Goal: Book appointment/travel/reservation

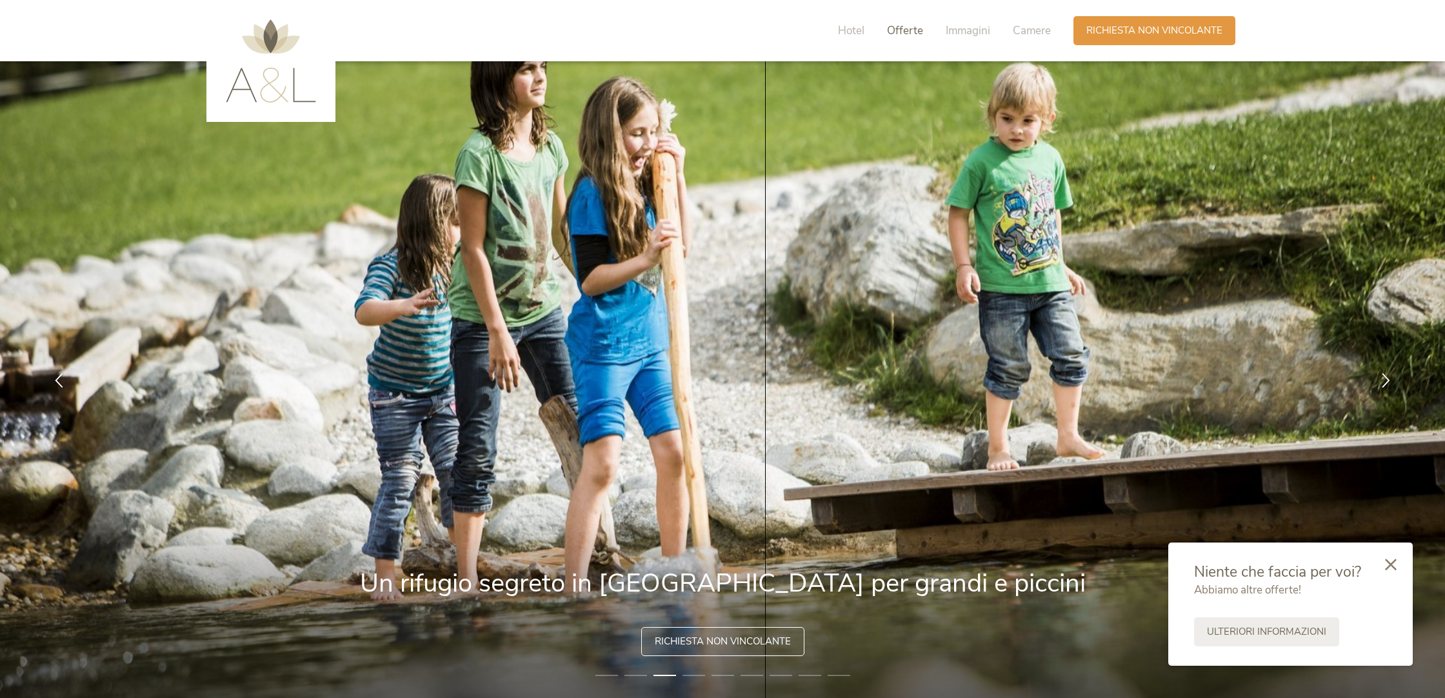
click at [895, 32] on span "Offerte" at bounding box center [905, 30] width 36 height 15
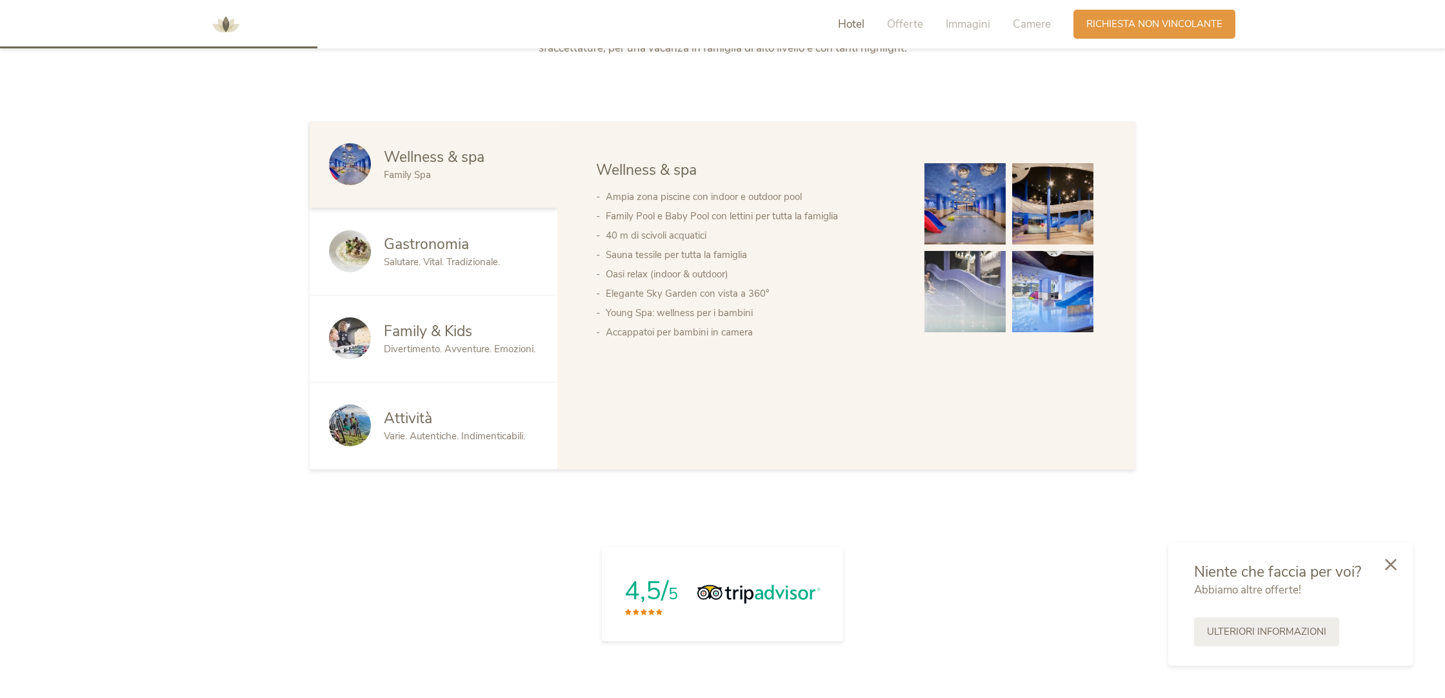
scroll to position [826, 0]
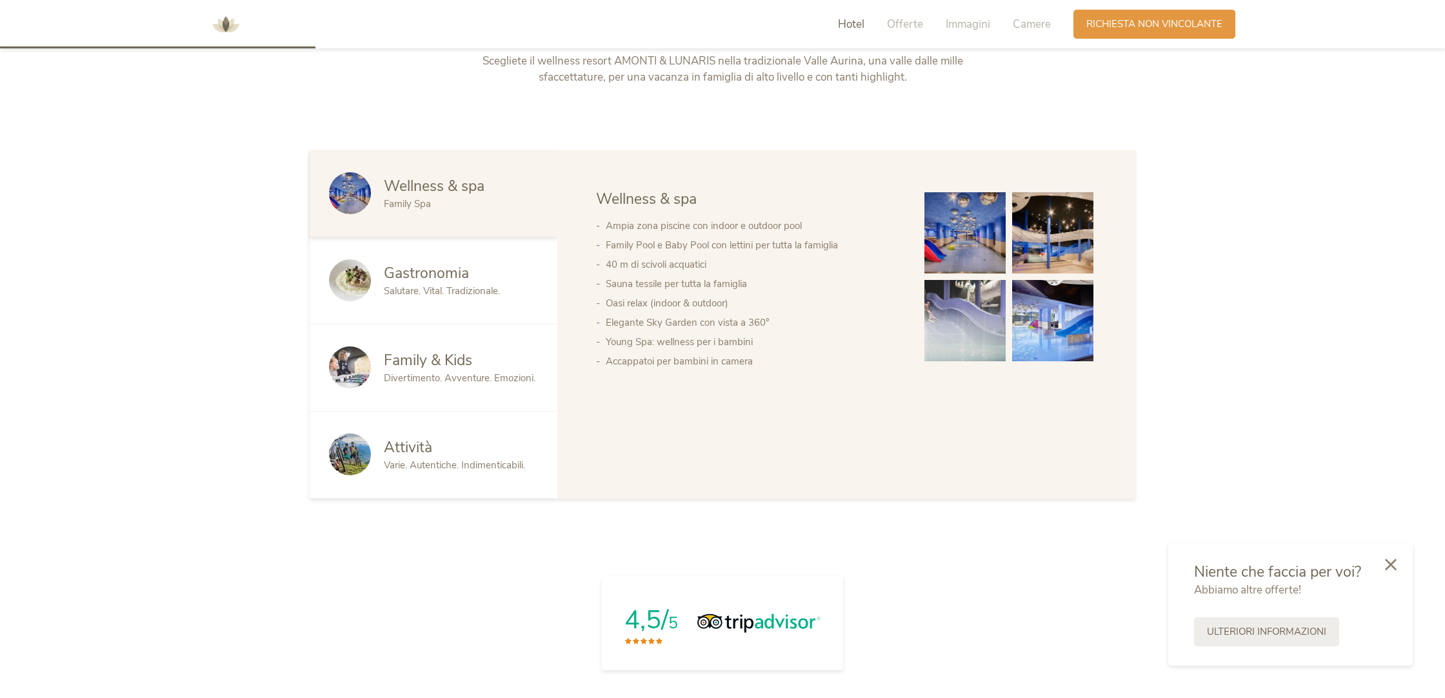
click at [853, 23] on span "Hotel" at bounding box center [851, 24] width 26 height 15
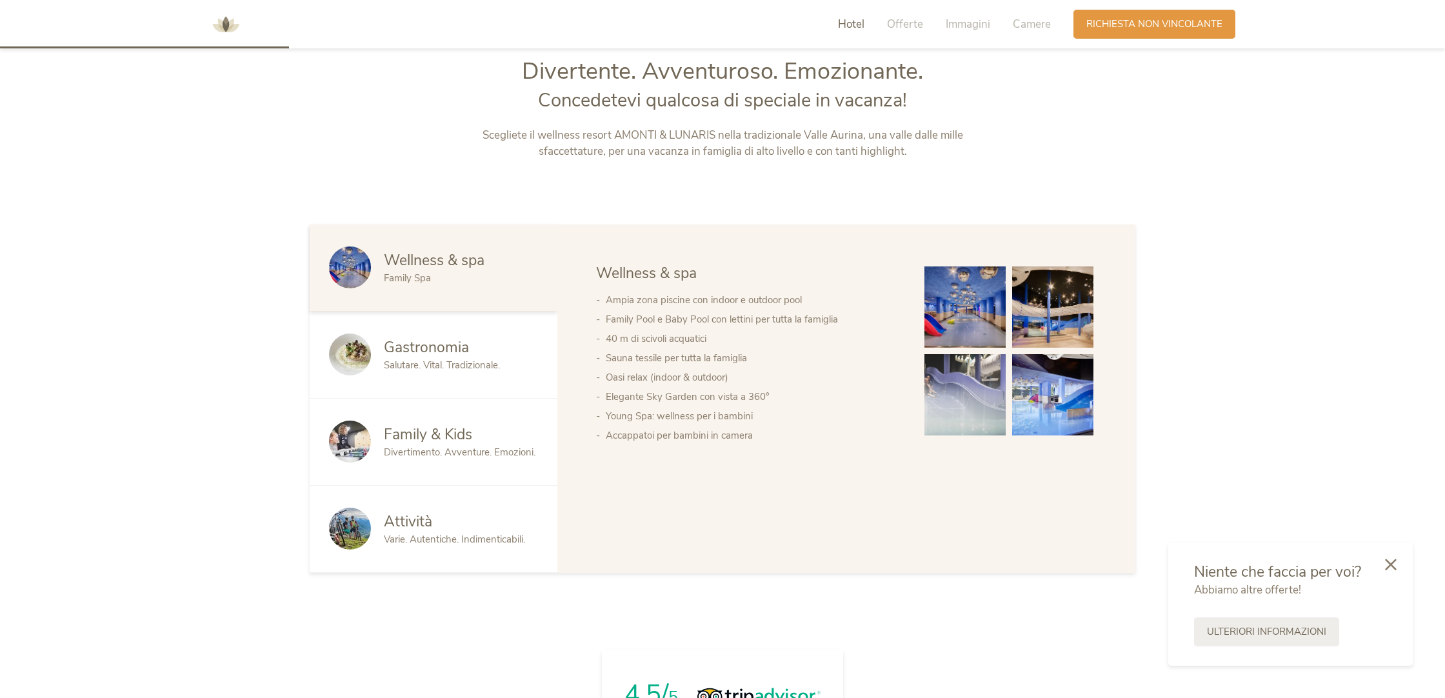
scroll to position [742, 0]
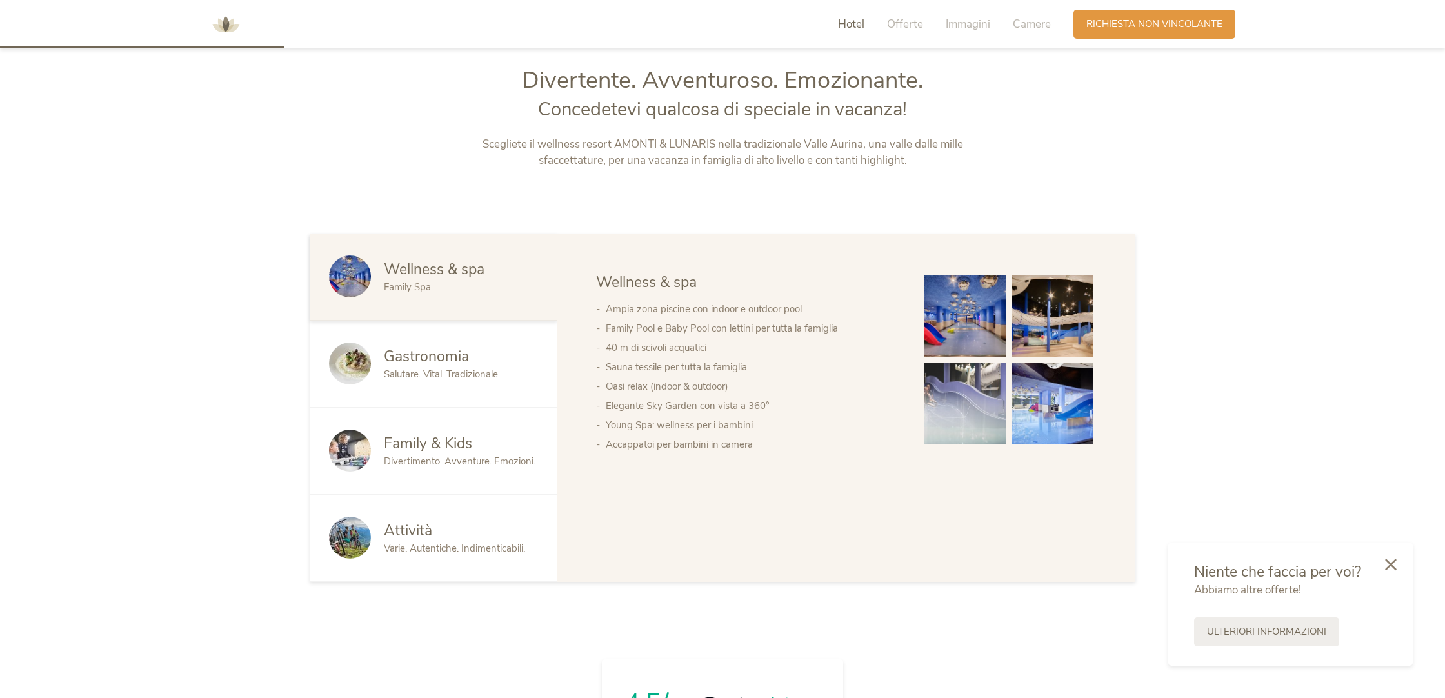
click at [848, 26] on span "Hotel" at bounding box center [851, 24] width 26 height 15
click at [431, 444] on span "Family & Kids" at bounding box center [428, 443] width 88 height 20
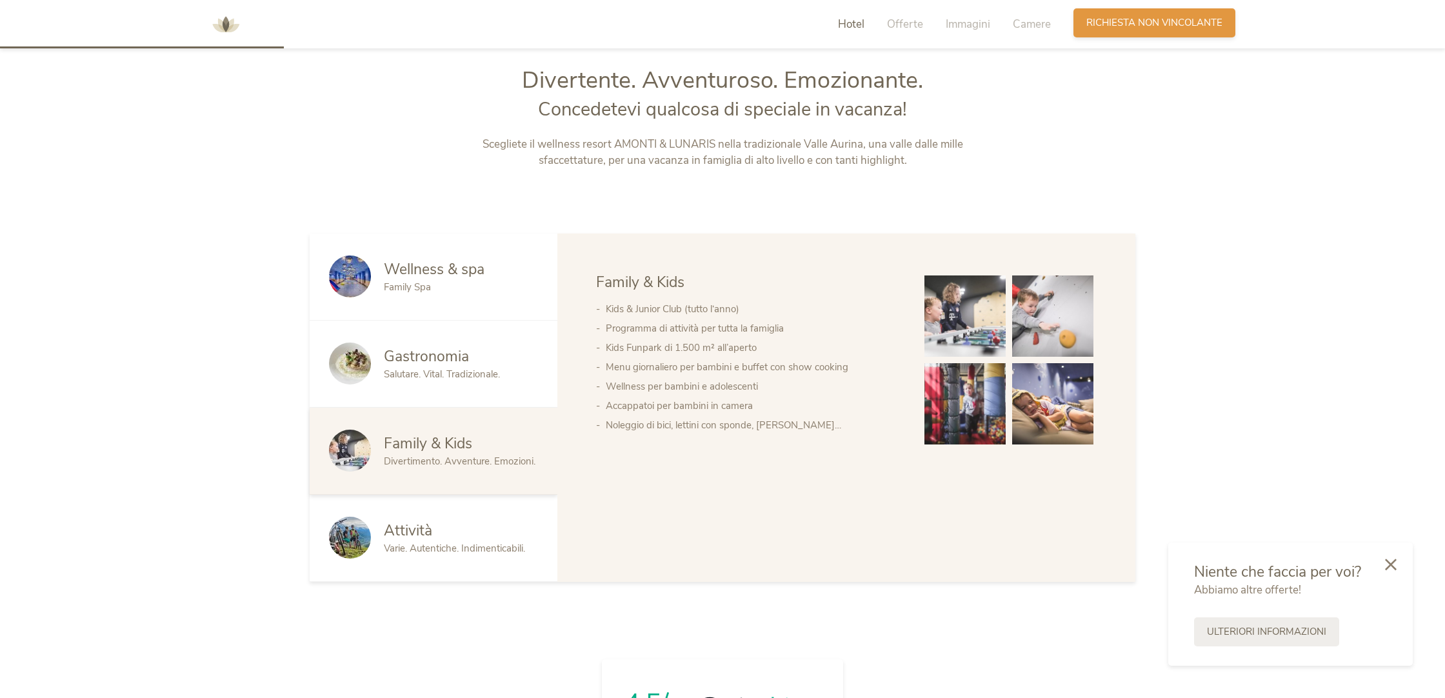
click at [1111, 34] on div "Richiesta Richiesta non vincolante" at bounding box center [1154, 22] width 162 height 29
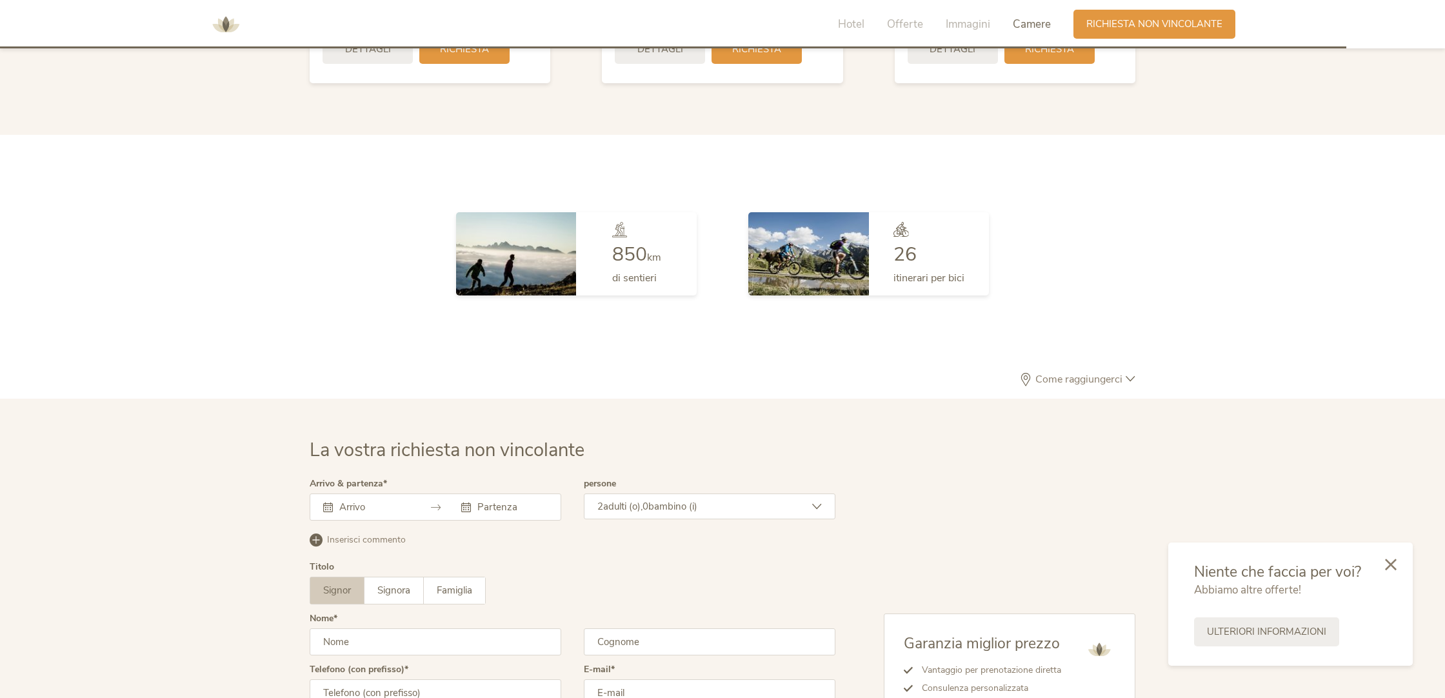
scroll to position [3781, 0]
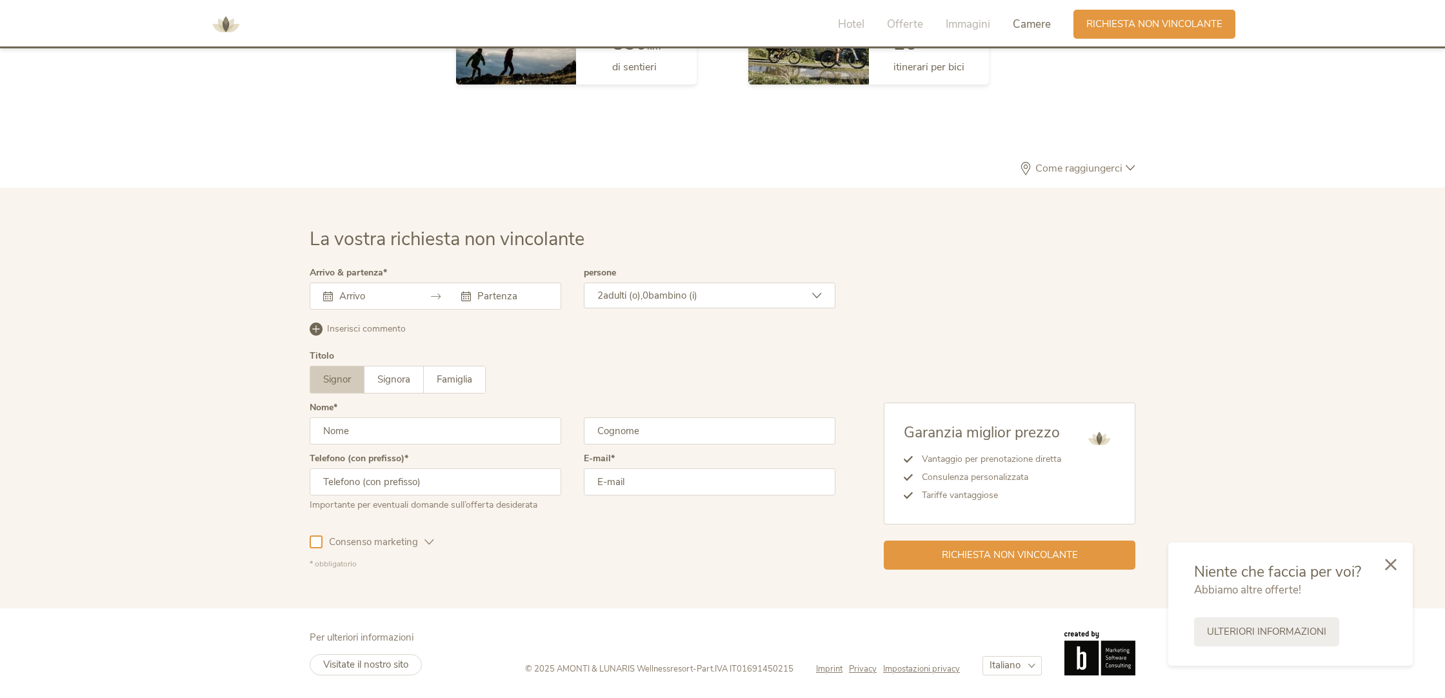
click at [1344, 327] on div "La vostra richiesta non vincolante Arrivo & partenza Agosto 2025 Lun Mar Mer Gi…" at bounding box center [722, 398] width 1445 height 421
click at [359, 297] on input "text" at bounding box center [373, 296] width 74 height 13
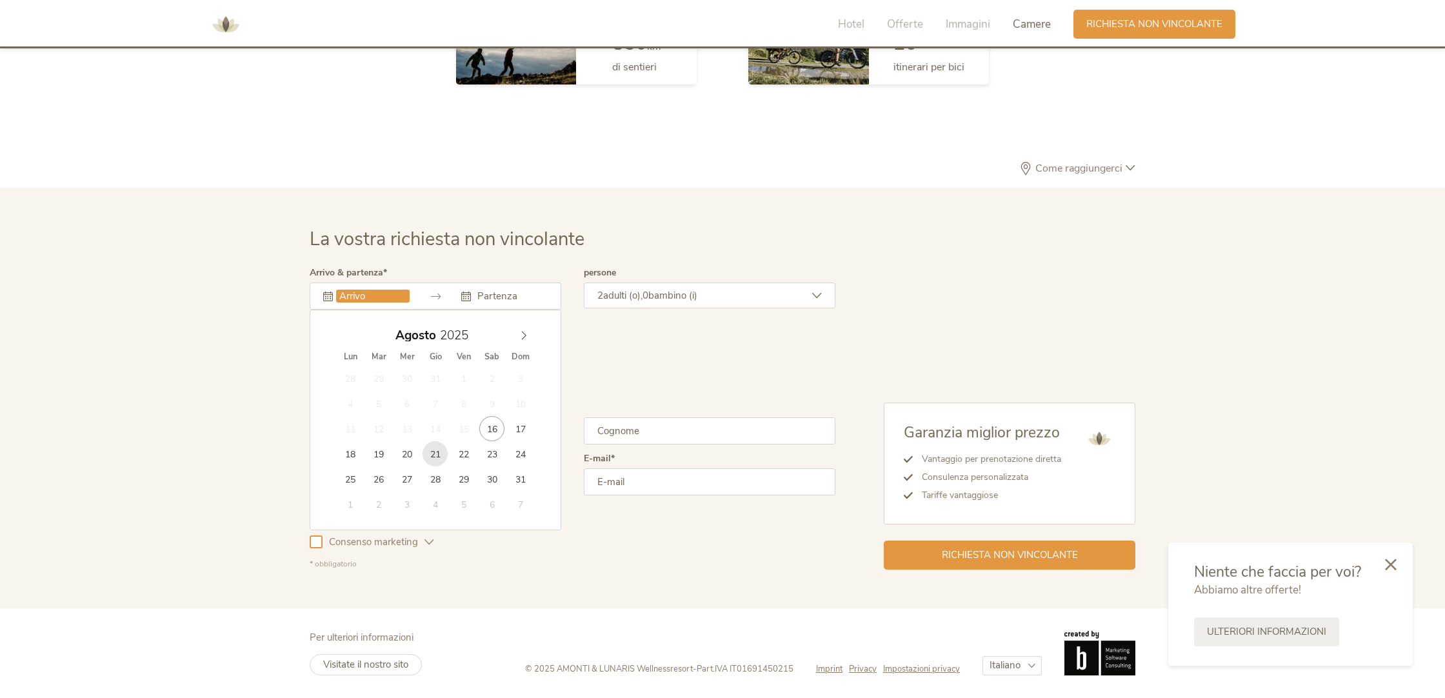
type input "21.08.2025"
type input "24.08.2025"
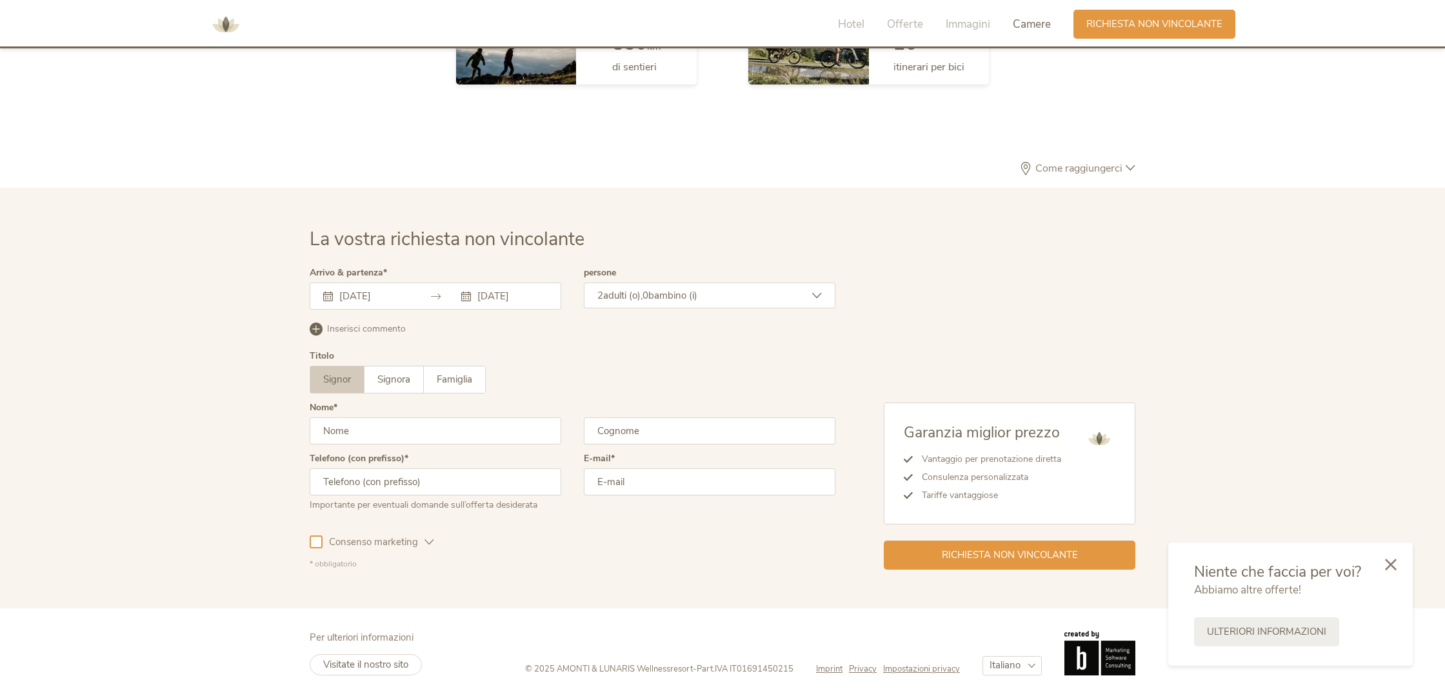
click at [683, 292] on span "bambino (i)" at bounding box center [672, 295] width 49 height 13
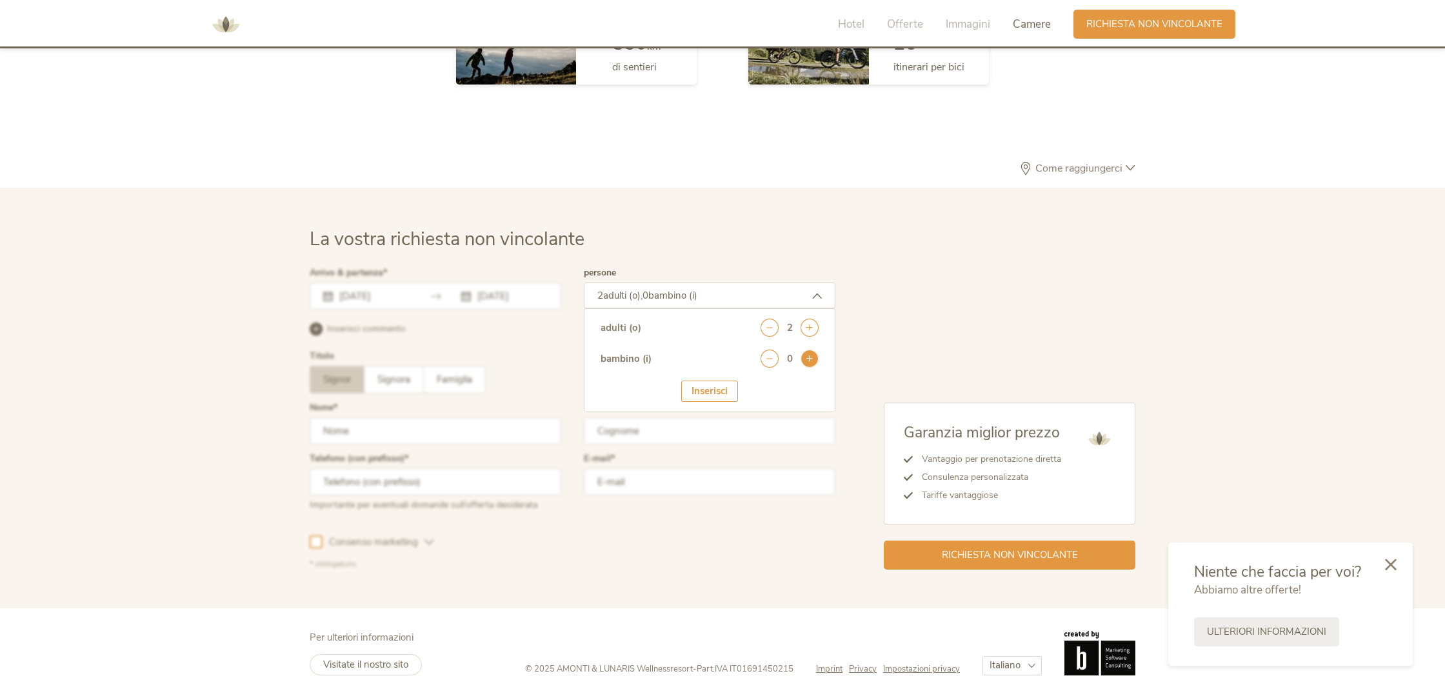
click at [809, 356] on icon at bounding box center [809, 359] width 18 height 18
click at [804, 393] on select "seleziona 0 1 2 3 4 5 6 7 8 9 10 11 12 13 14 15 16 17" at bounding box center [787, 394] width 64 height 21
select select "3"
click at [755, 384] on select "seleziona 0 1 2 3 4 5 6 7 8 9 10 11 12 13 14 15 16 17" at bounding box center [787, 394] width 64 height 21
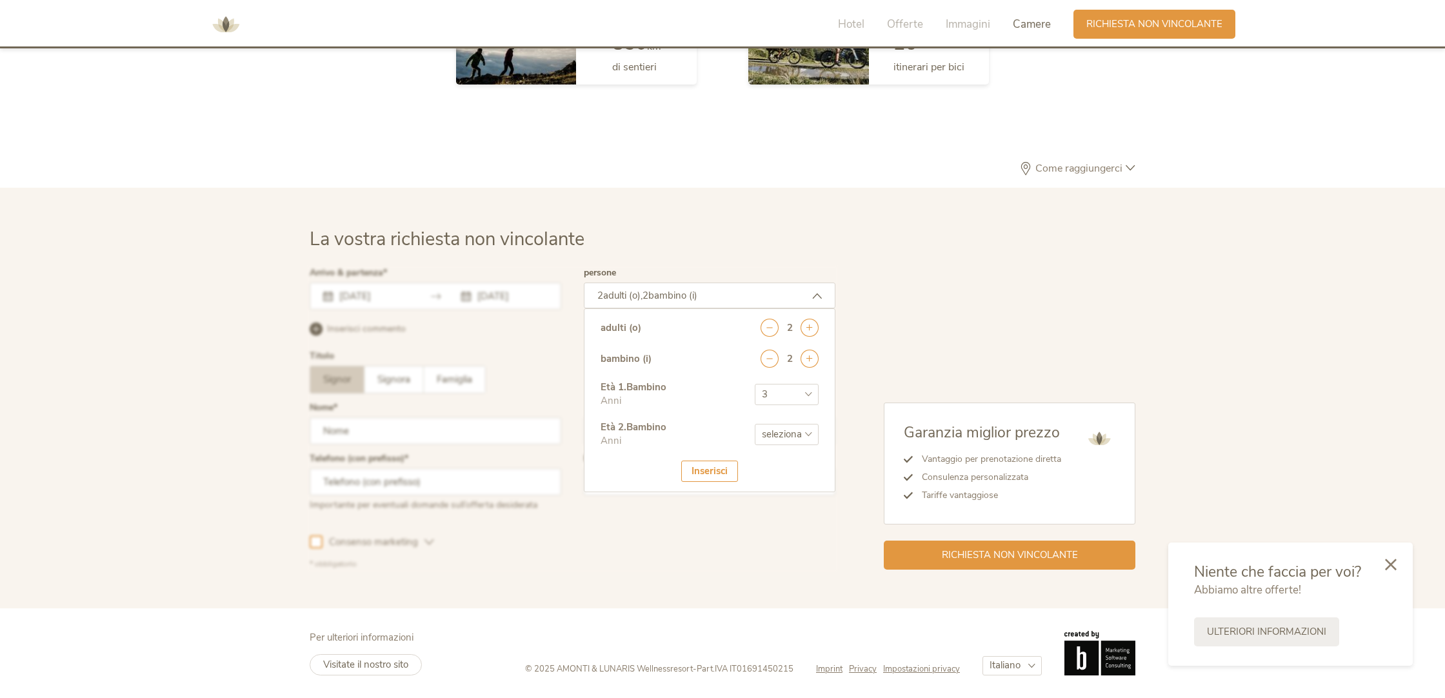
click at [808, 426] on select "seleziona 0 1 2 3 4 5 6 7 8 9 10 11 12 13 14 15 16 17" at bounding box center [787, 434] width 64 height 21
select select "6"
click at [755, 424] on select "seleziona 0 1 2 3 4 5 6 7 8 9 10 11 12 13 14 15 16 17" at bounding box center [787, 434] width 64 height 21
click at [698, 466] on div "Inserisci" at bounding box center [709, 471] width 57 height 21
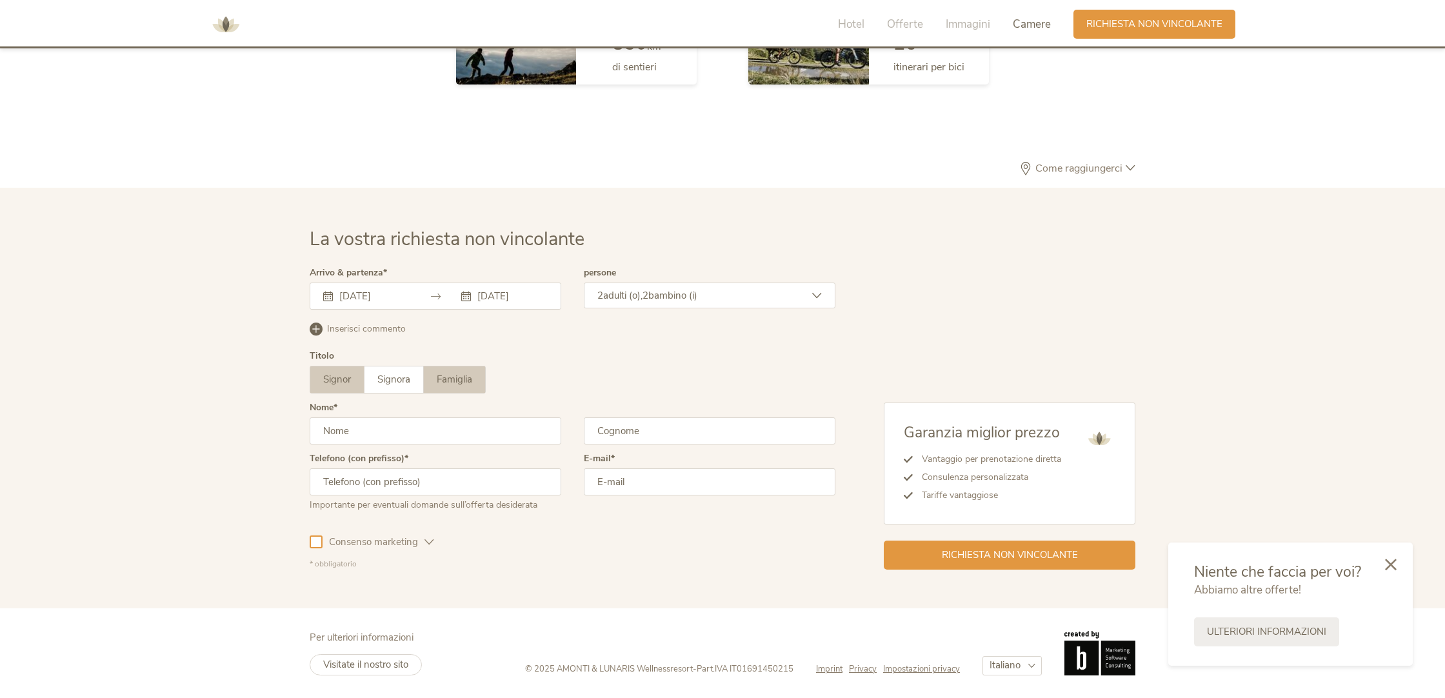
click at [458, 376] on span "Famiglia" at bounding box center [454, 379] width 35 height 13
click at [380, 428] on input "text" at bounding box center [436, 430] width 252 height 27
type input "t"
type input "Giacomo"
type input "Travaglino"
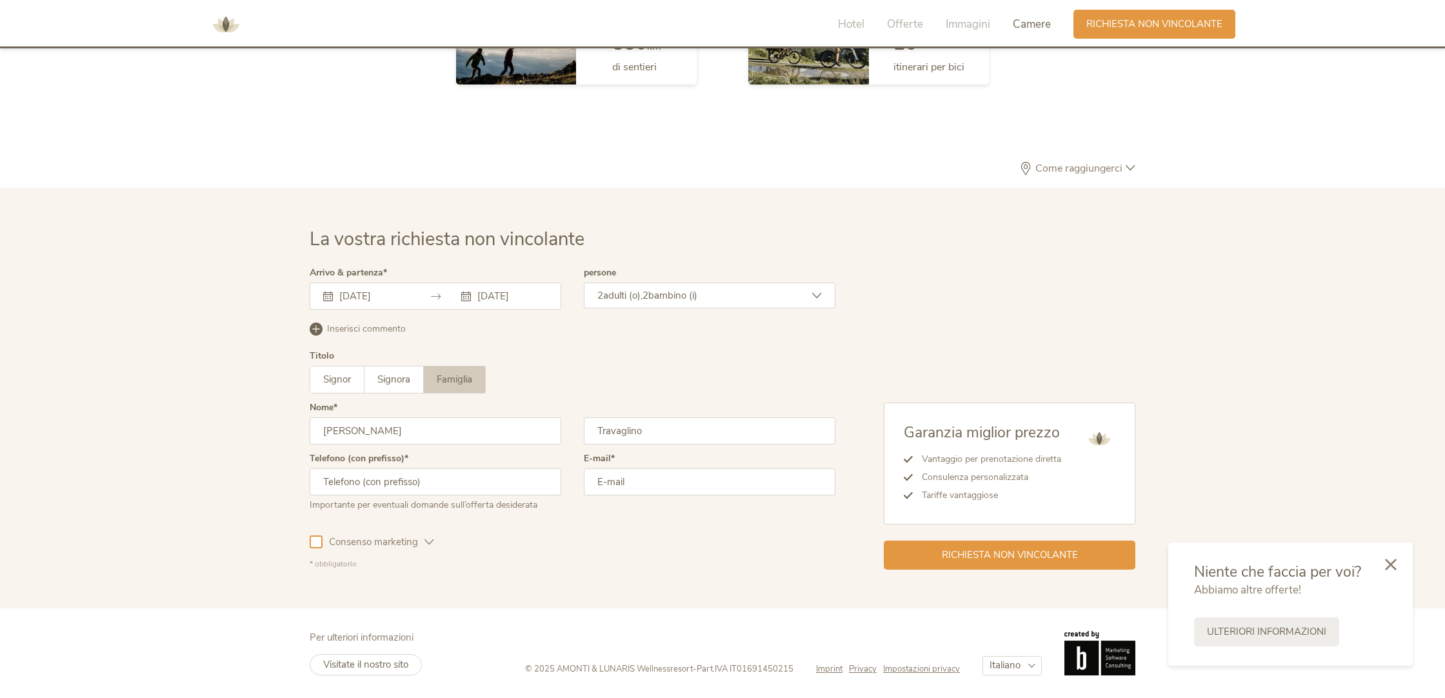
click at [379, 486] on input "text" at bounding box center [436, 481] width 252 height 27
type input "3499018465"
click at [637, 480] on input "email" at bounding box center [710, 481] width 252 height 27
type input "tragiacomo@yahoo.it"
click at [419, 542] on span "Consenso marketing" at bounding box center [374, 542] width 102 height 14
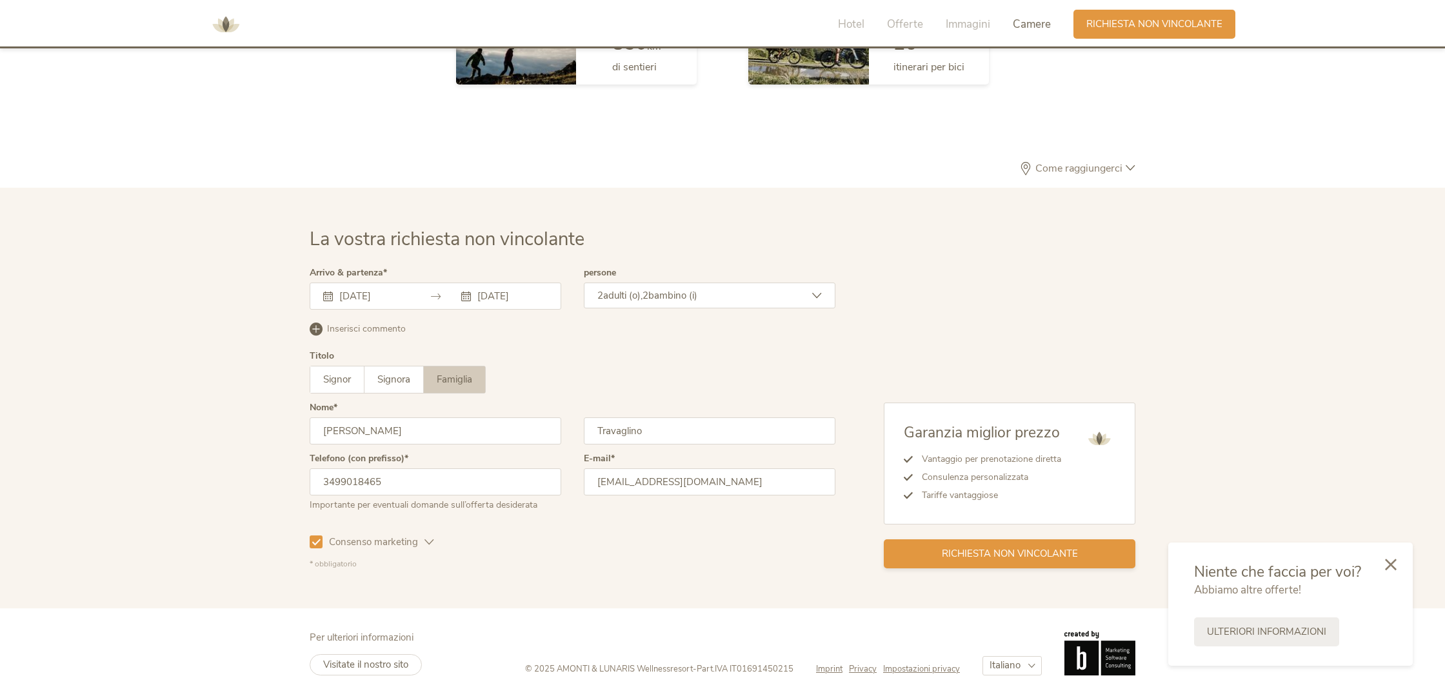
click at [1034, 551] on span "Richiesta non vincolante" at bounding box center [1010, 554] width 136 height 14
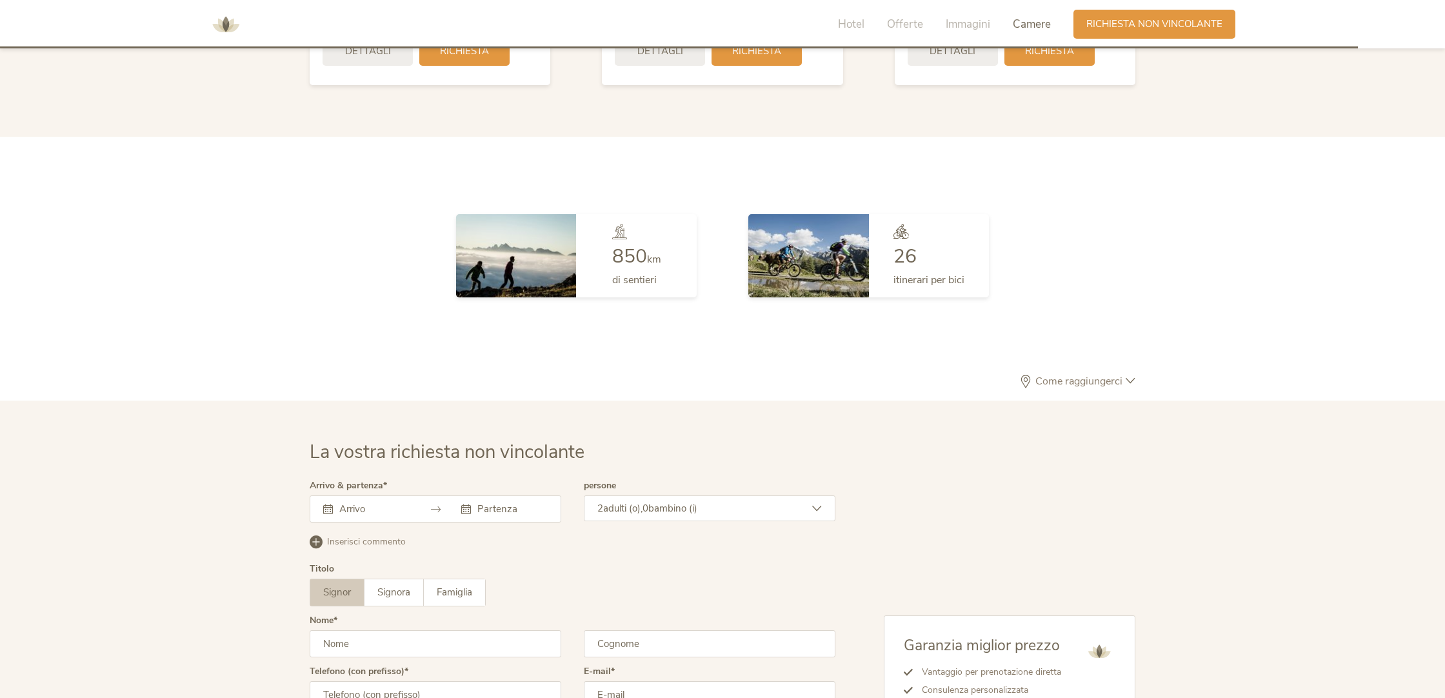
scroll to position [3553, 0]
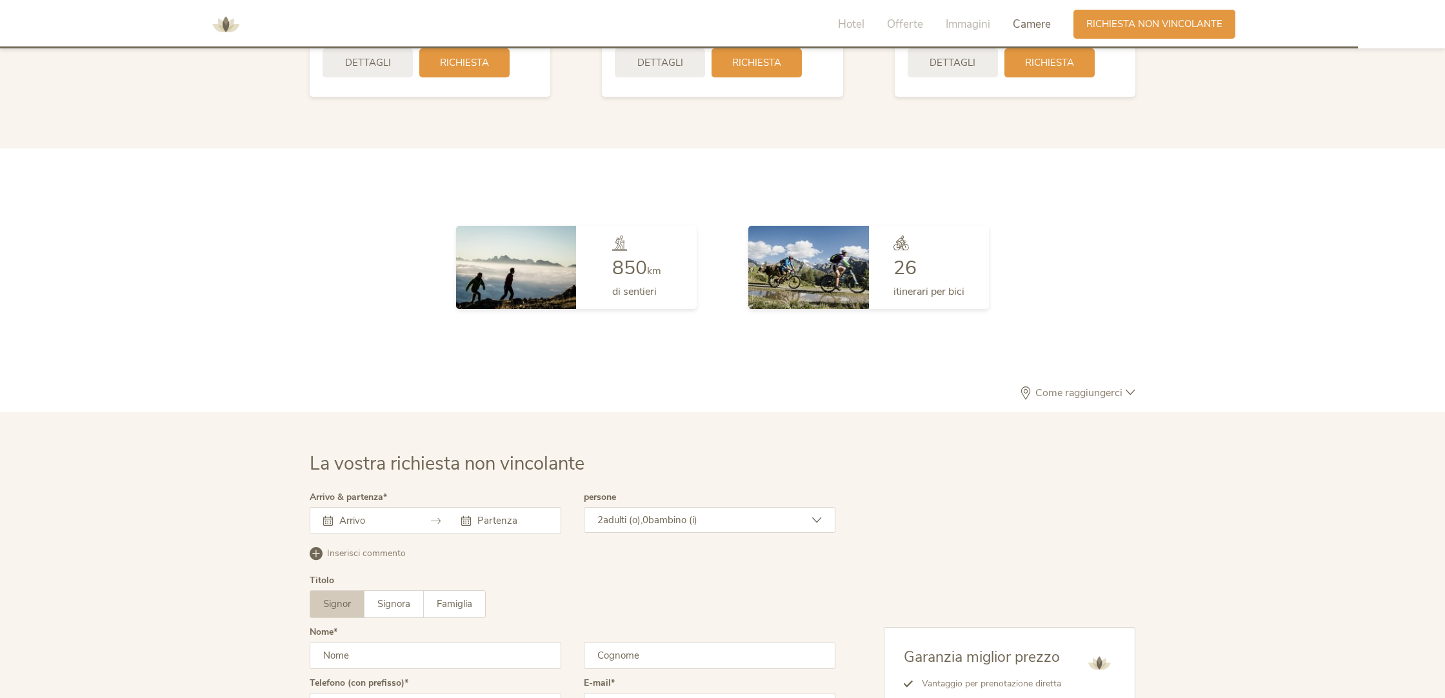
click at [1107, 392] on span "Come raggiungerci" at bounding box center [1079, 393] width 94 height 10
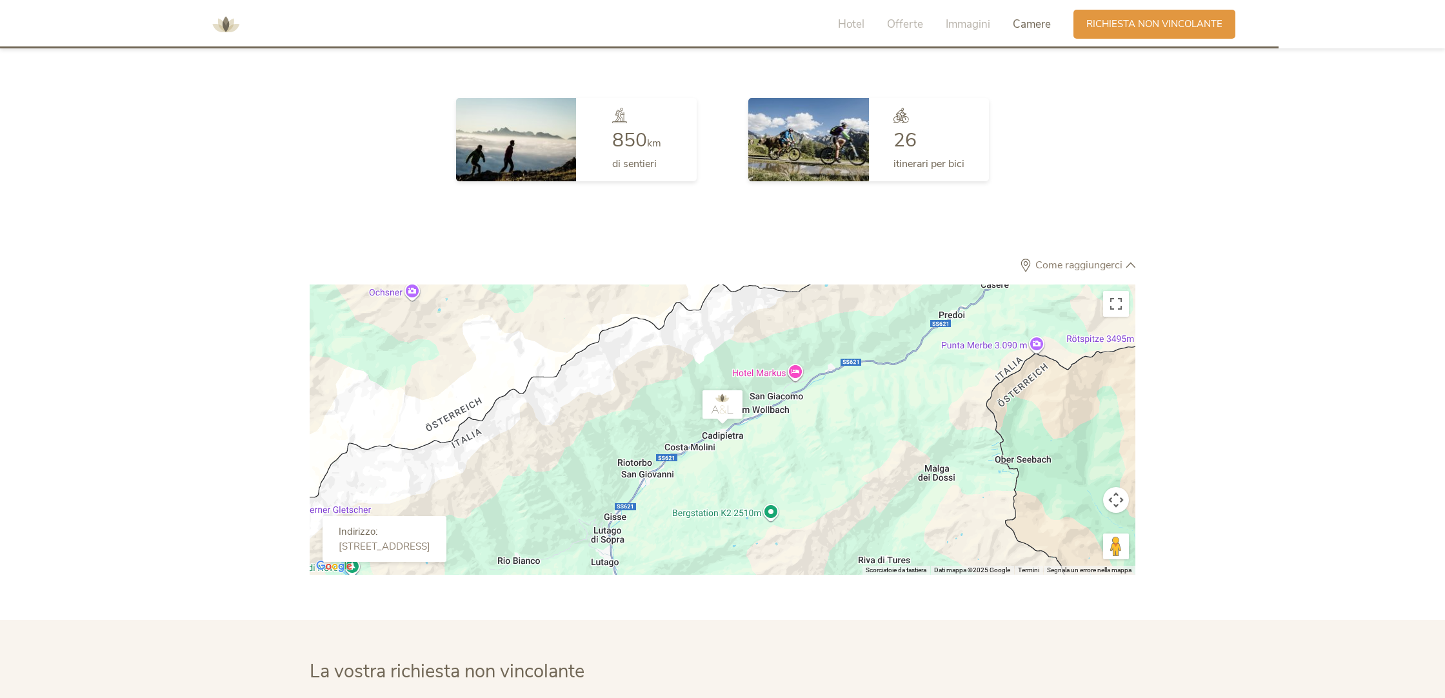
scroll to position [3705, 0]
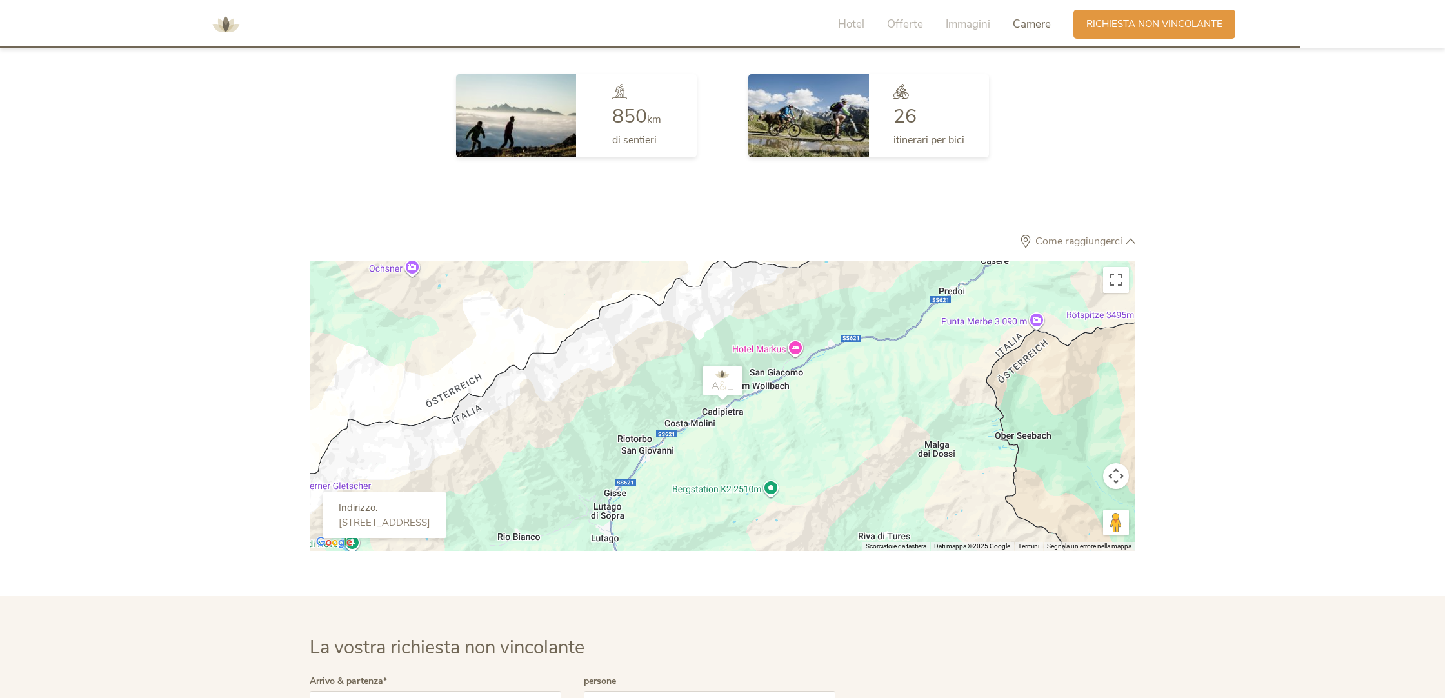
click at [396, 517] on div "[STREET_ADDRESS]" at bounding box center [385, 523] width 92 height 12
click at [716, 375] on img "AMONTI & LUNARIS Wellnessresort" at bounding box center [723, 383] width 52 height 45
click at [1114, 474] on button "Controlli di visualizzazione della mappa" at bounding box center [1116, 476] width 26 height 26
click at [1086, 512] on button "Zoom indietro" at bounding box center [1084, 508] width 26 height 26
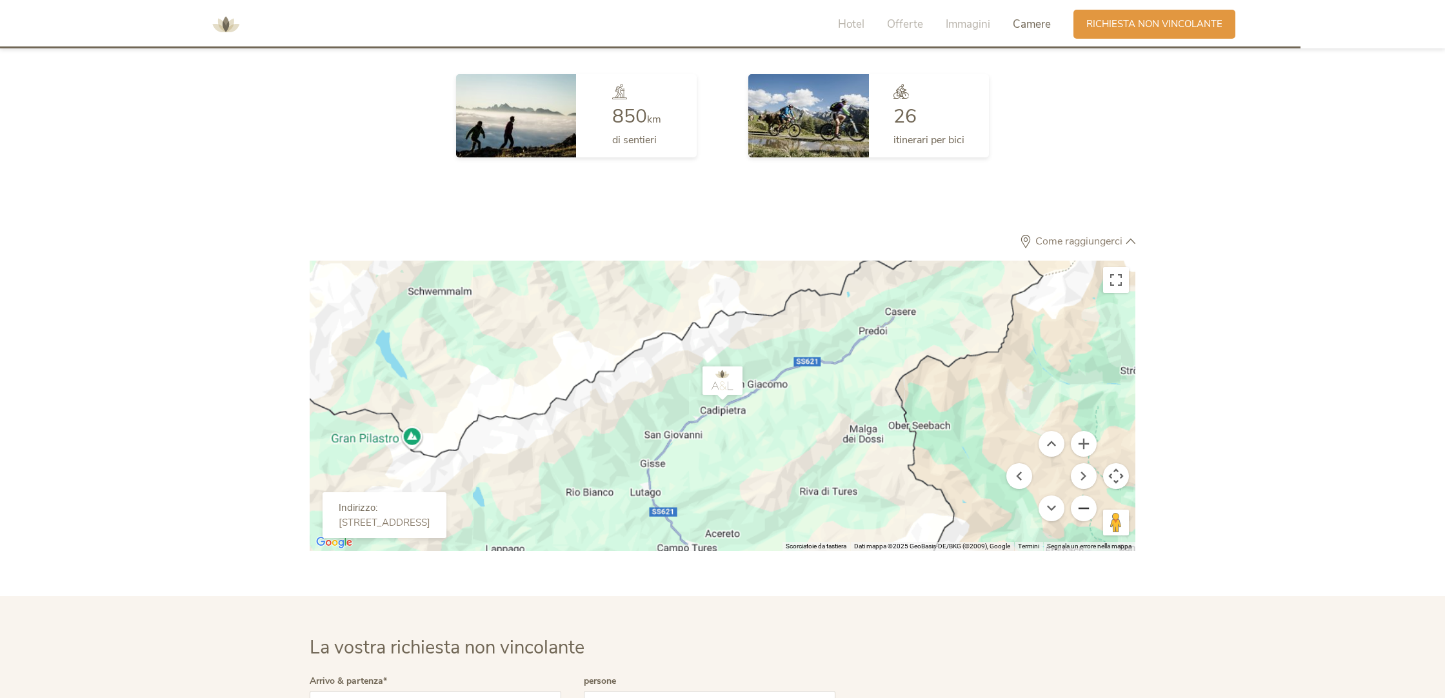
click at [1086, 512] on button "Zoom indietro" at bounding box center [1084, 508] width 26 height 26
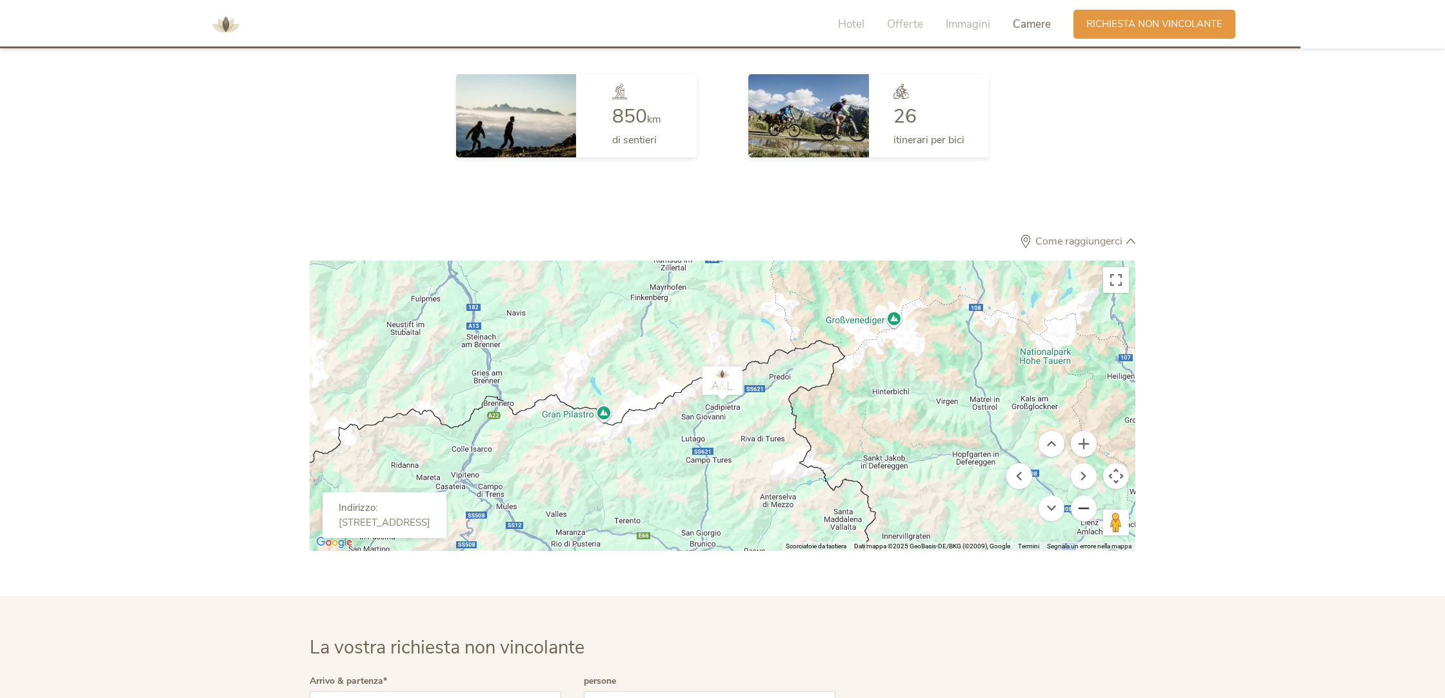
click at [1086, 512] on button "Zoom indietro" at bounding box center [1084, 508] width 26 height 26
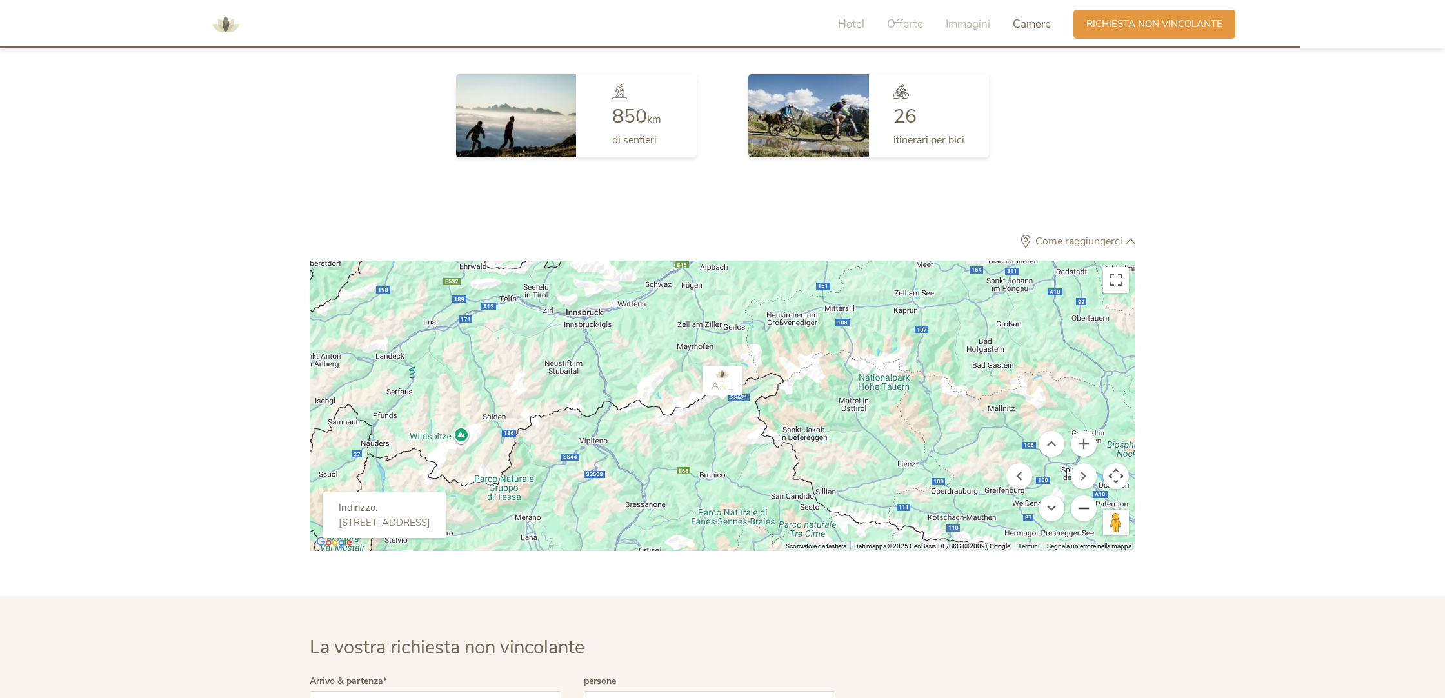
click at [1086, 512] on button "Zoom indietro" at bounding box center [1084, 508] width 26 height 26
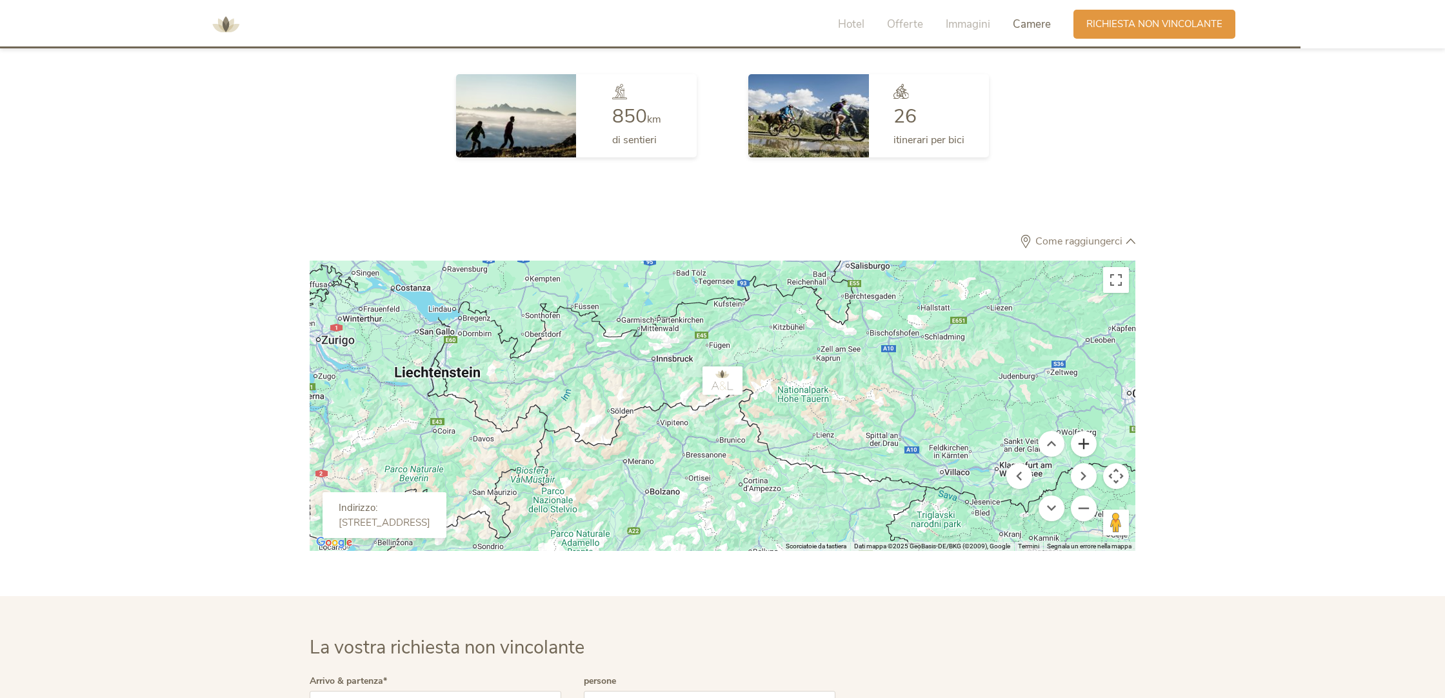
click at [1080, 446] on button "Zoom avanti" at bounding box center [1084, 444] width 26 height 26
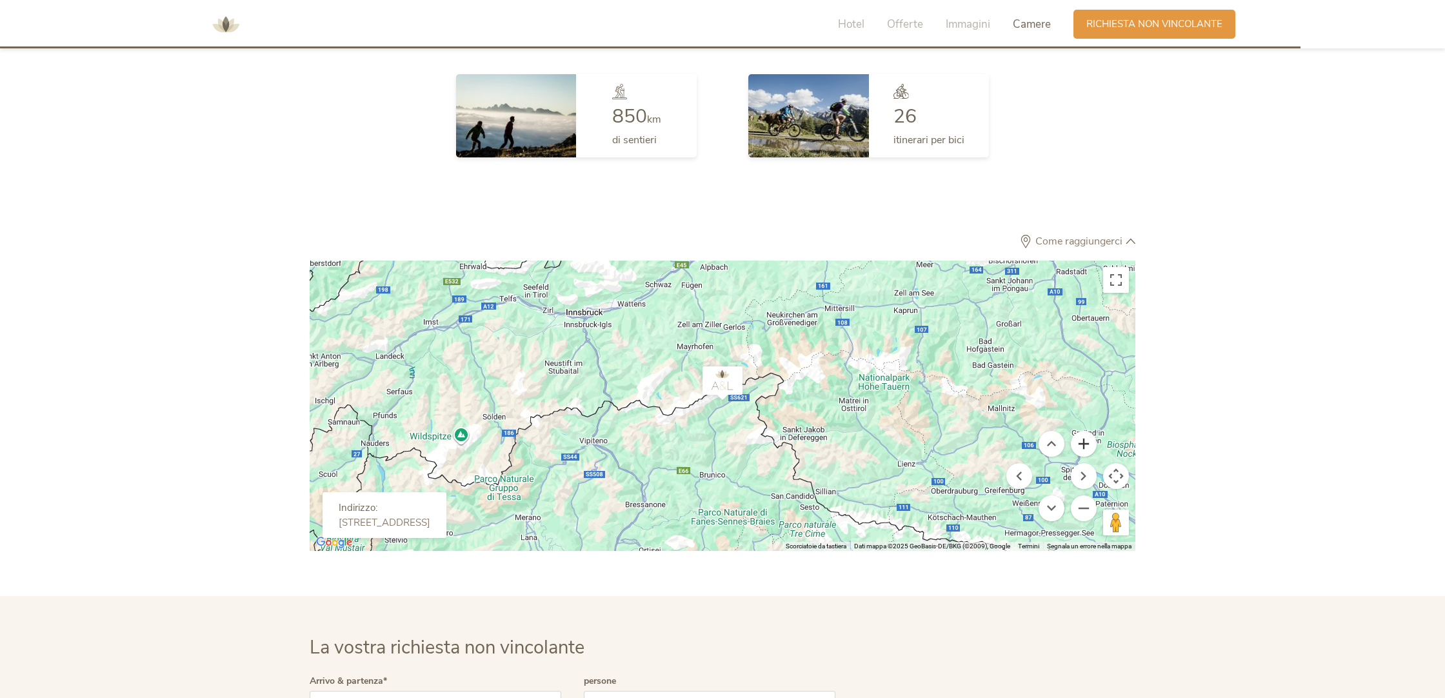
click at [1080, 446] on button "Zoom avanti" at bounding box center [1084, 444] width 26 height 26
